Goal: Task Accomplishment & Management: Manage account settings

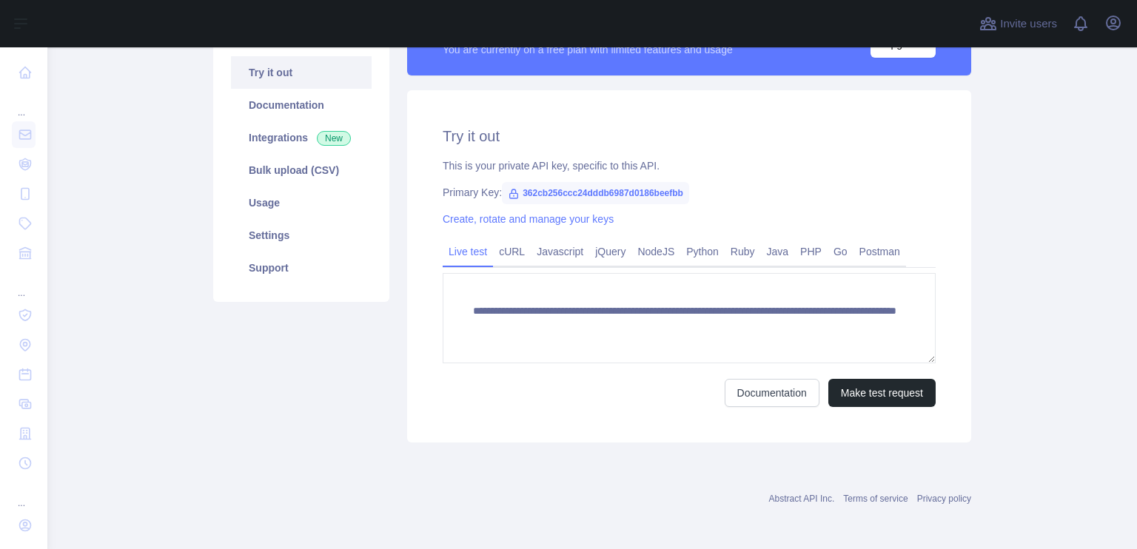
scroll to position [152, 0]
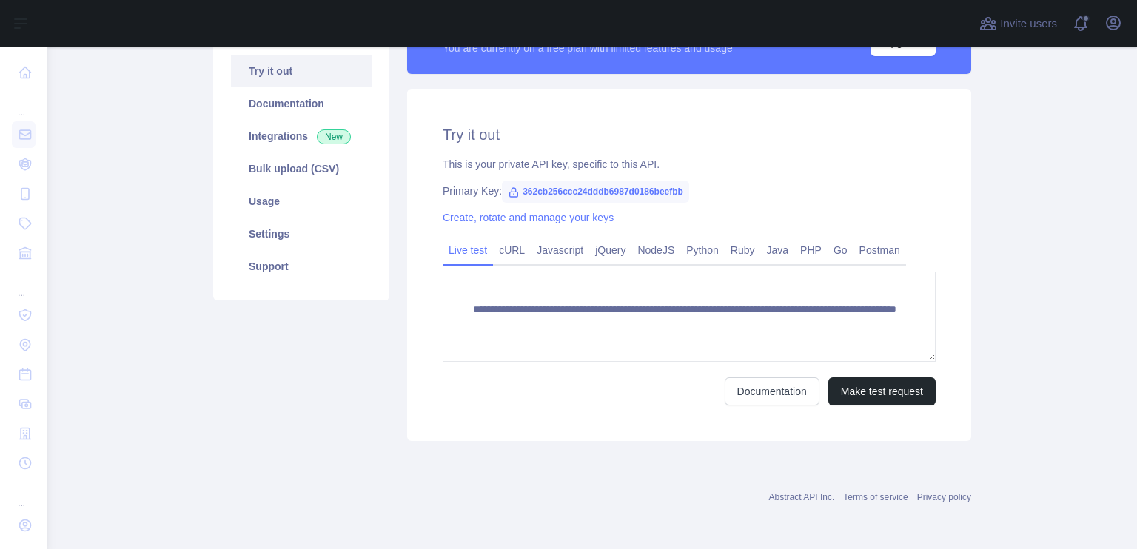
click at [554, 191] on span "362cb256ccc24dddb6987d0186beefbb" at bounding box center [595, 192] width 187 height 22
click at [802, 249] on link "PHP" at bounding box center [810, 250] width 33 height 24
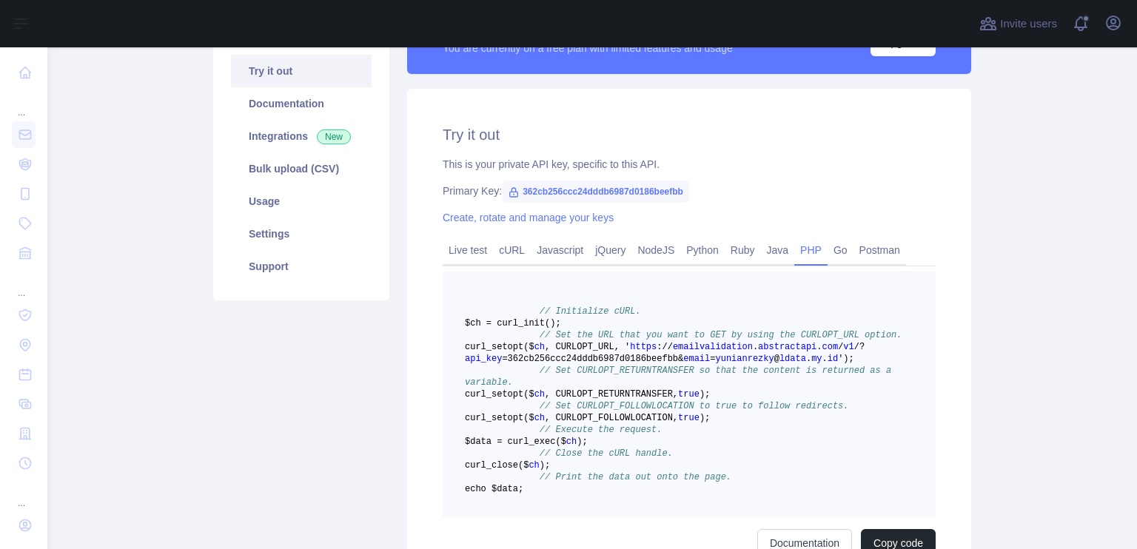
scroll to position [78, 0]
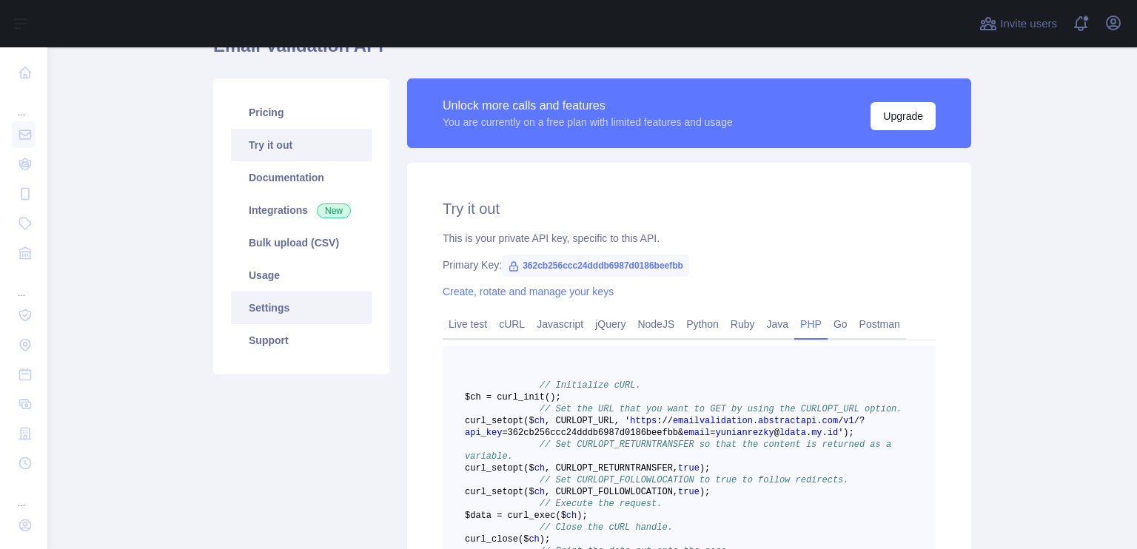
click at [289, 292] on link "Settings" at bounding box center [301, 308] width 141 height 33
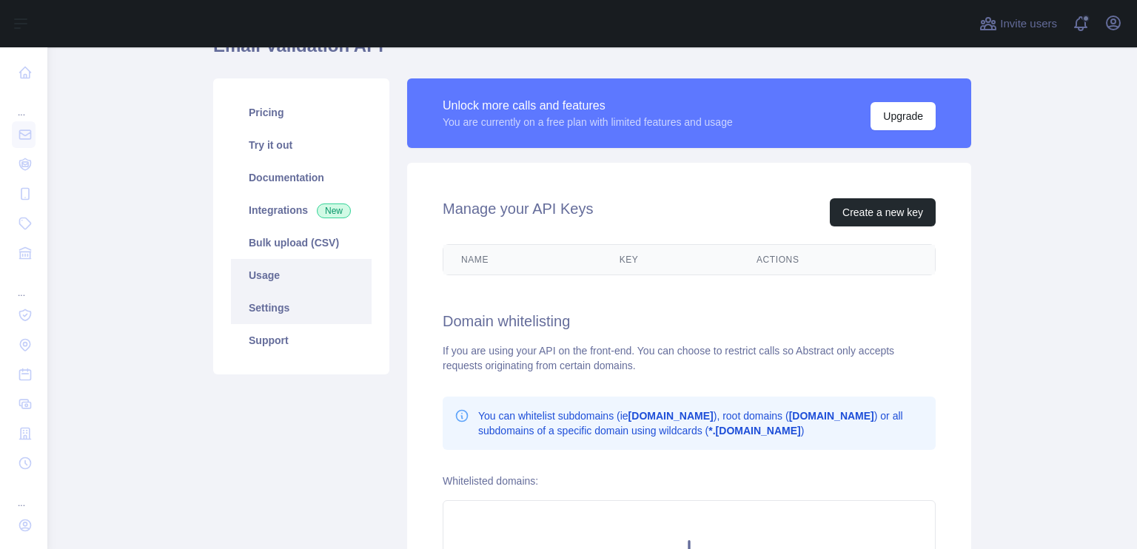
click at [290, 279] on link "Usage" at bounding box center [301, 275] width 141 height 33
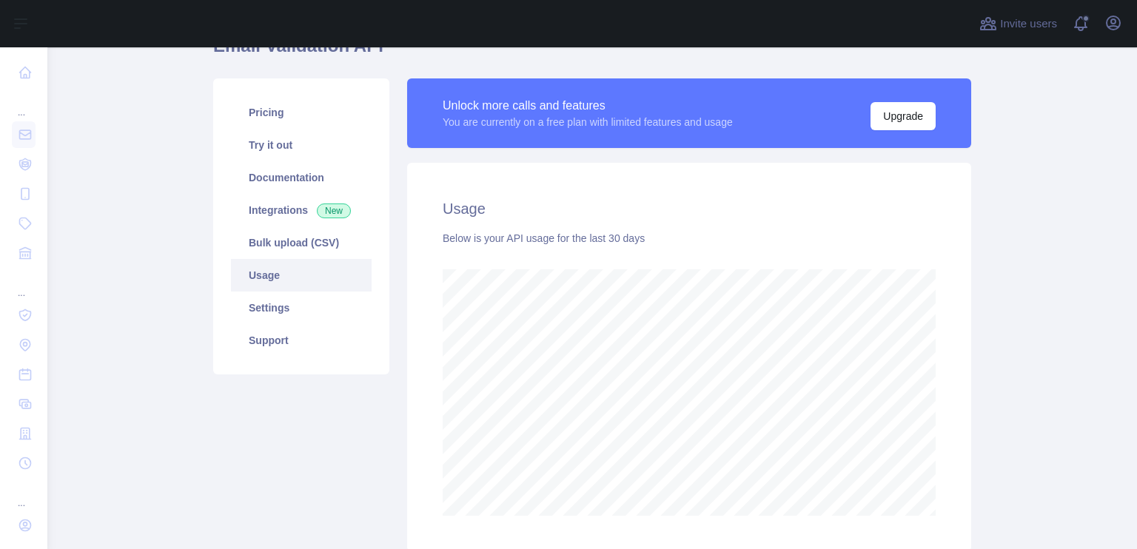
scroll to position [502, 1078]
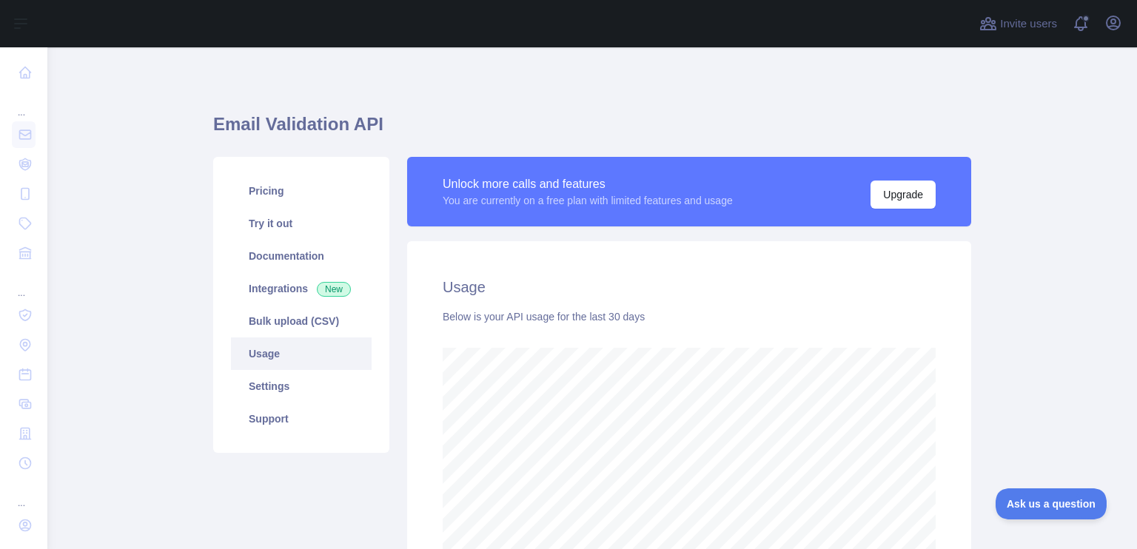
scroll to position [502, 1078]
